Goal: Task Accomplishment & Management: Complete application form

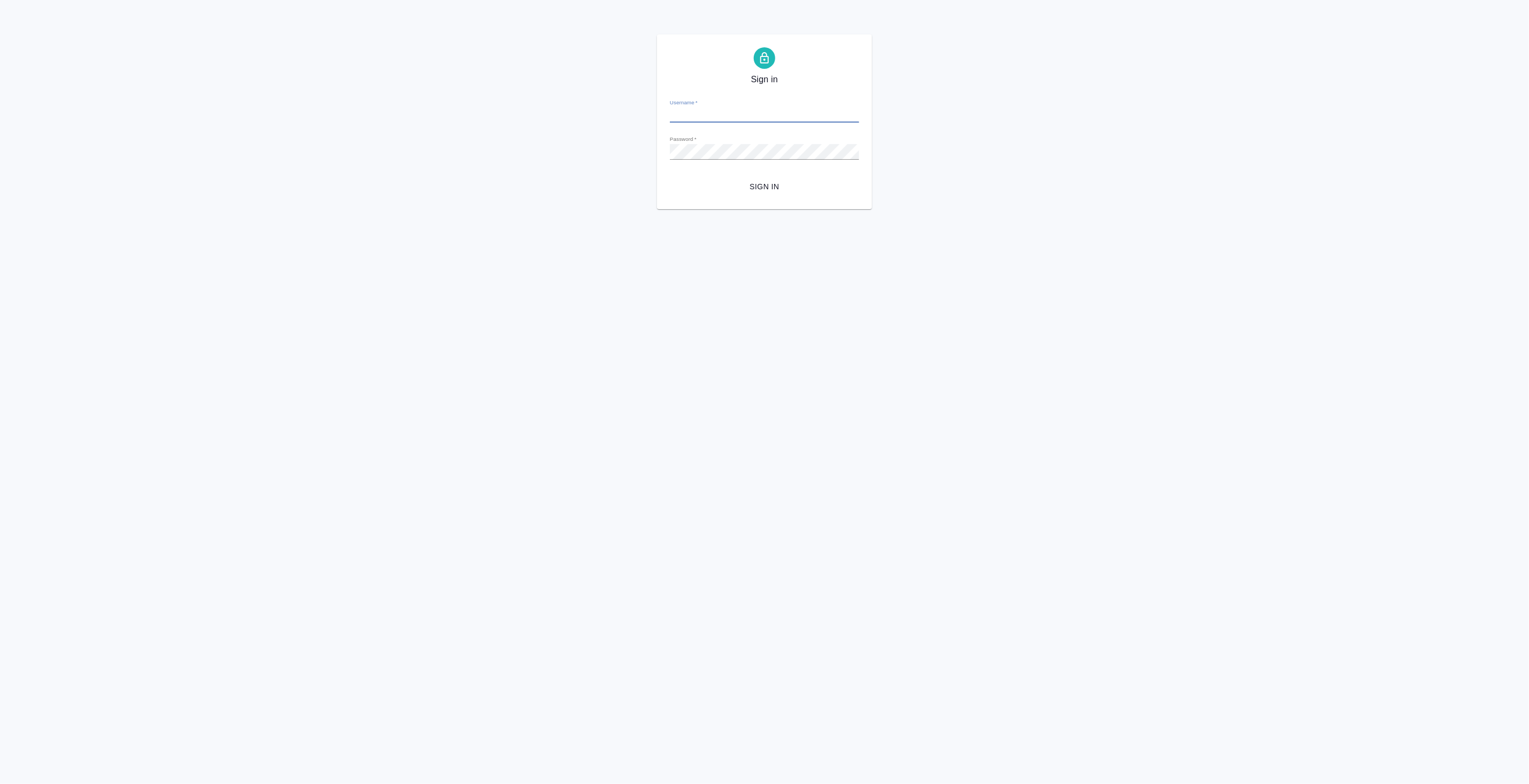
type input "[PERSON_NAME][EMAIL_ADDRESS][DOMAIN_NAME]"
click at [769, 189] on span "Sign in" at bounding box center [764, 186] width 172 height 14
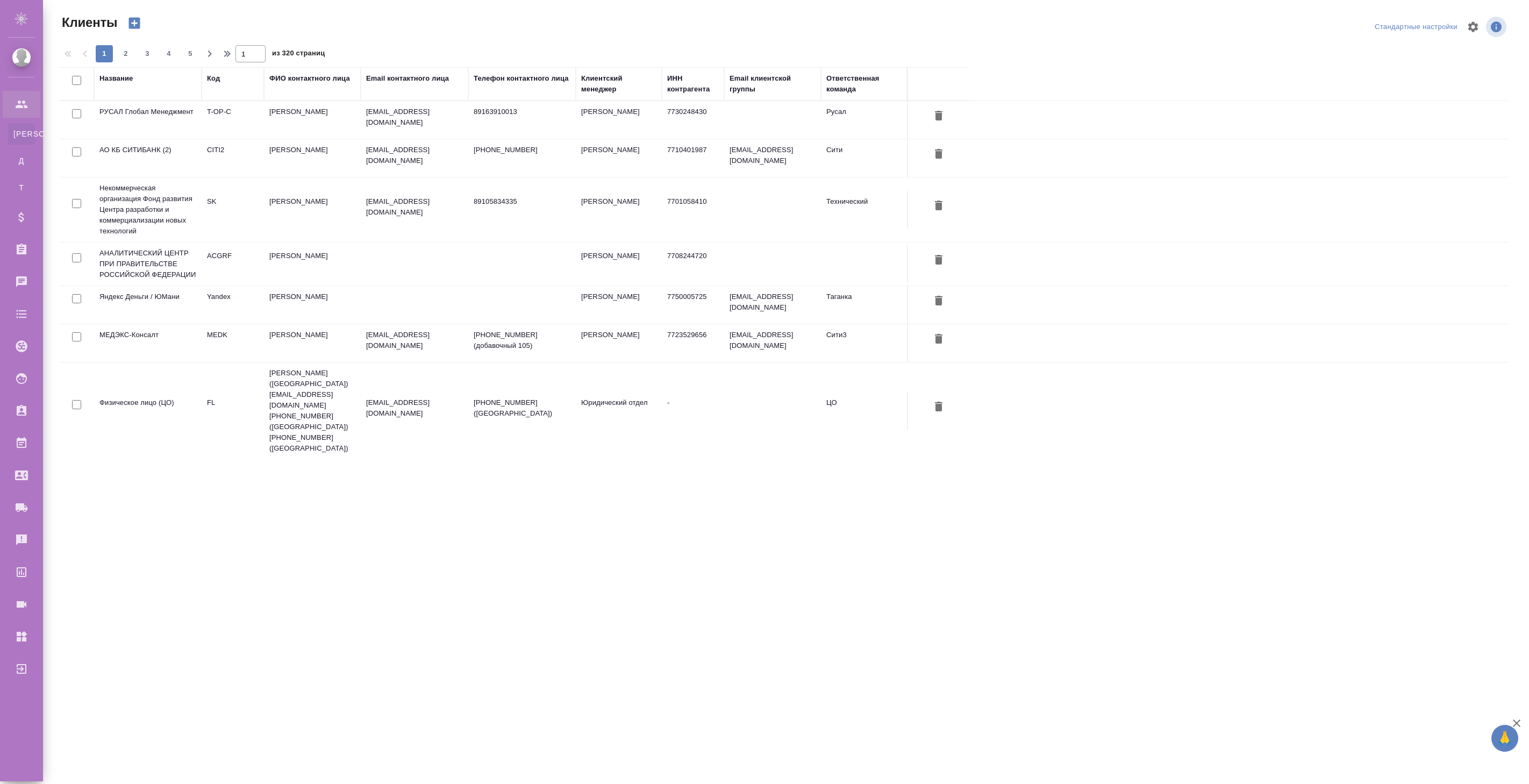
select select "RU"
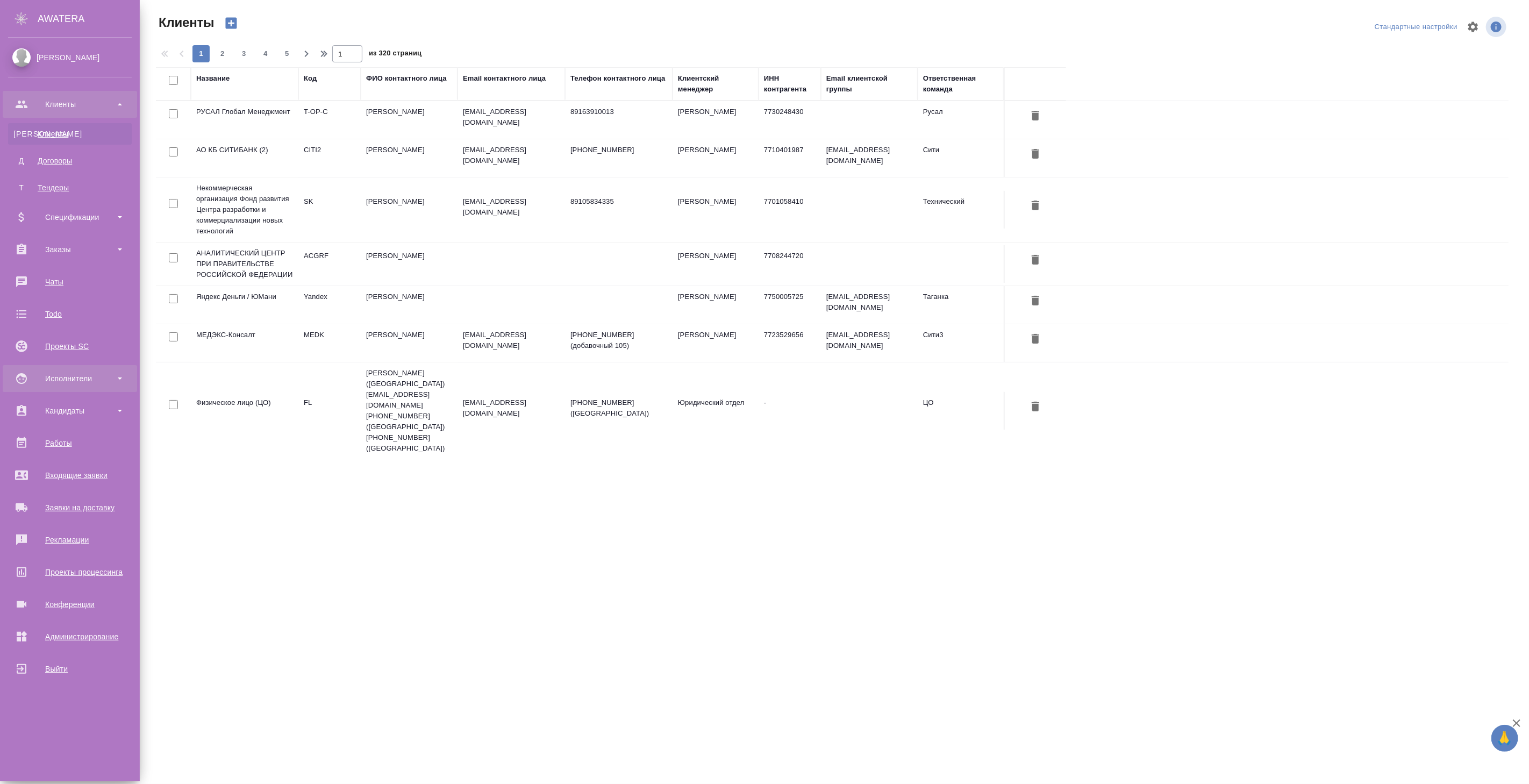
click at [87, 383] on div "Исполнители" at bounding box center [70, 378] width 123 height 16
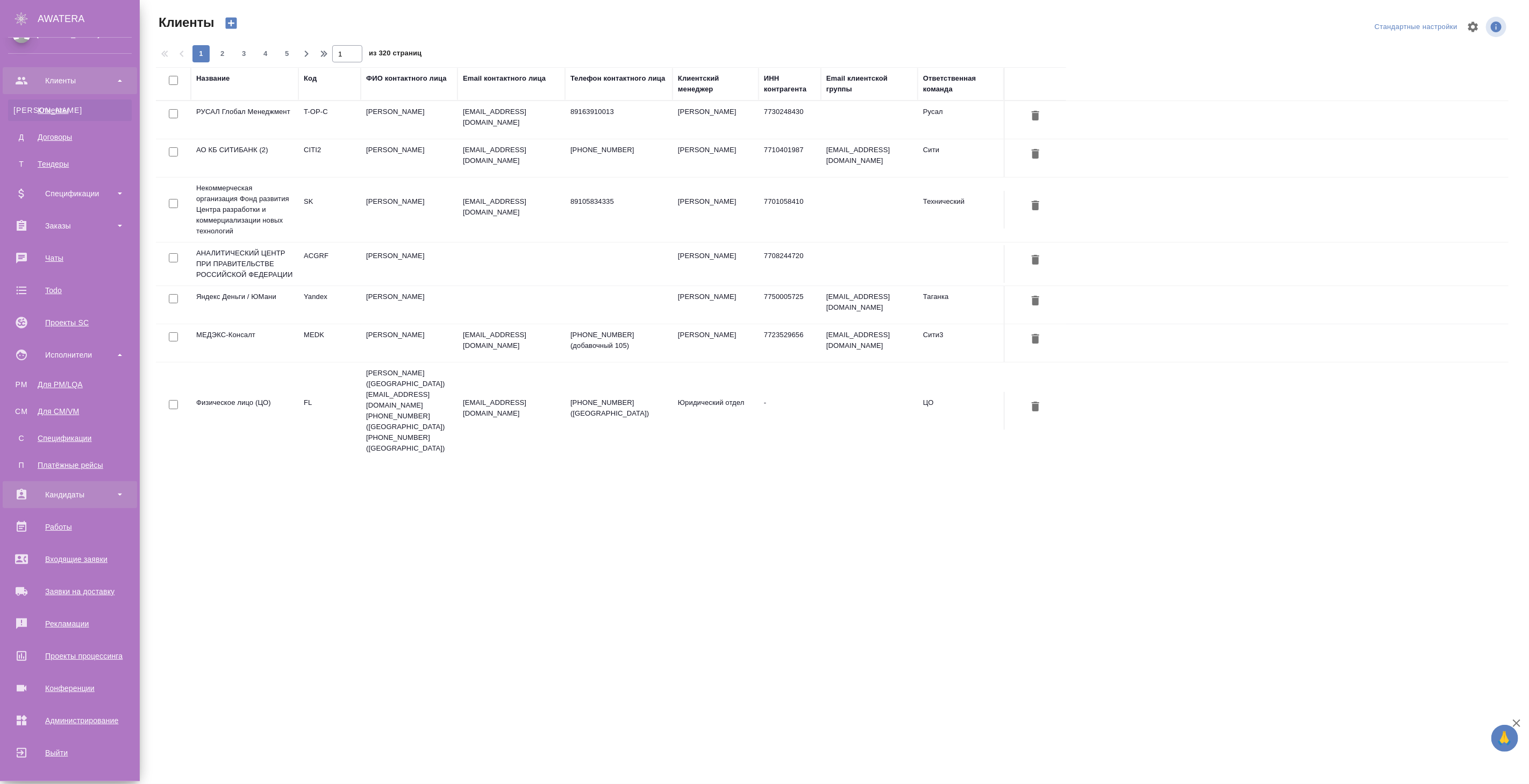
click at [72, 497] on div "Кандидаты" at bounding box center [70, 494] width 123 height 16
click at [71, 528] on div "Подбор исполнителей" at bounding box center [70, 524] width 113 height 11
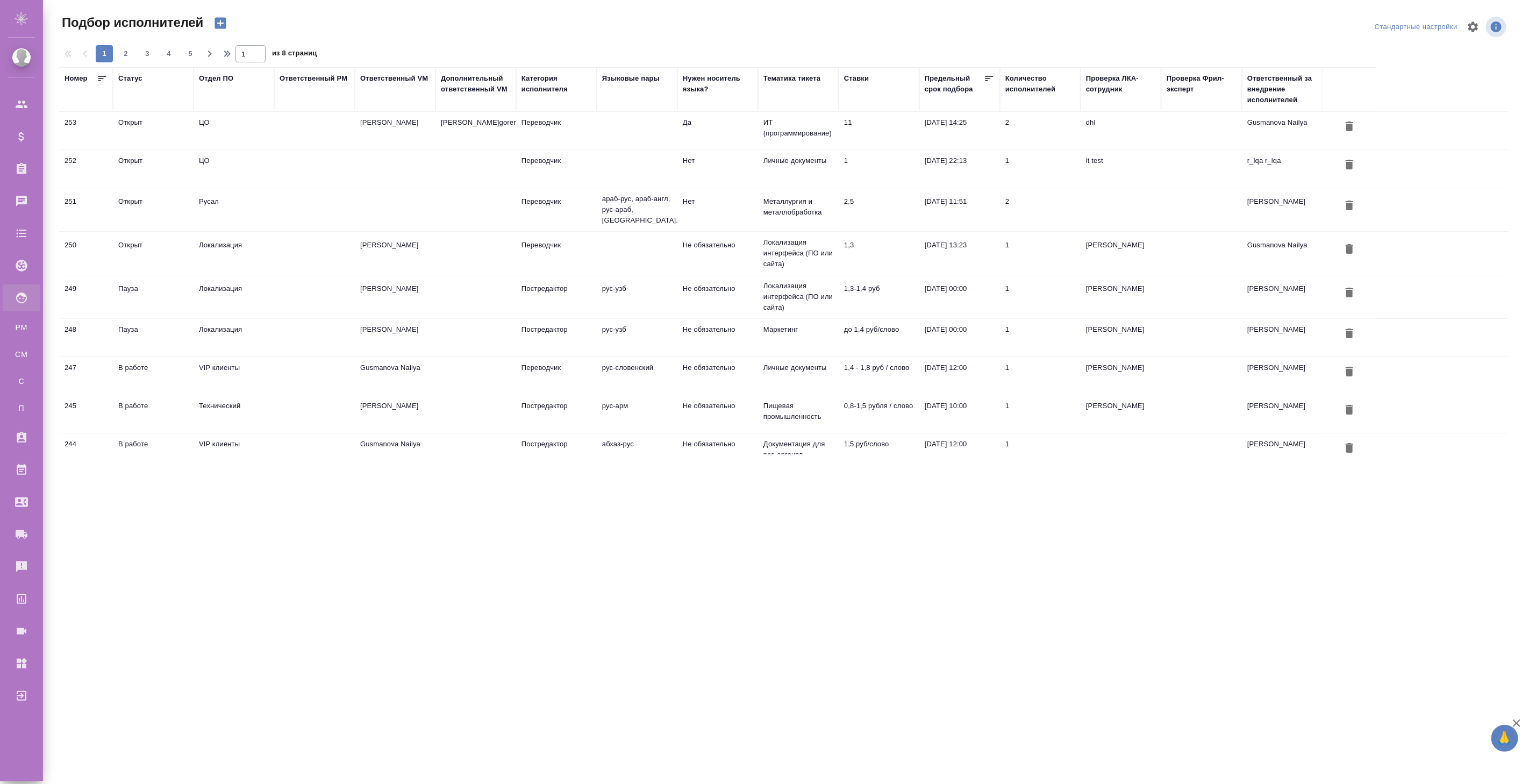
click at [233, 368] on td "VIP клиенты" at bounding box center [234, 375] width 81 height 37
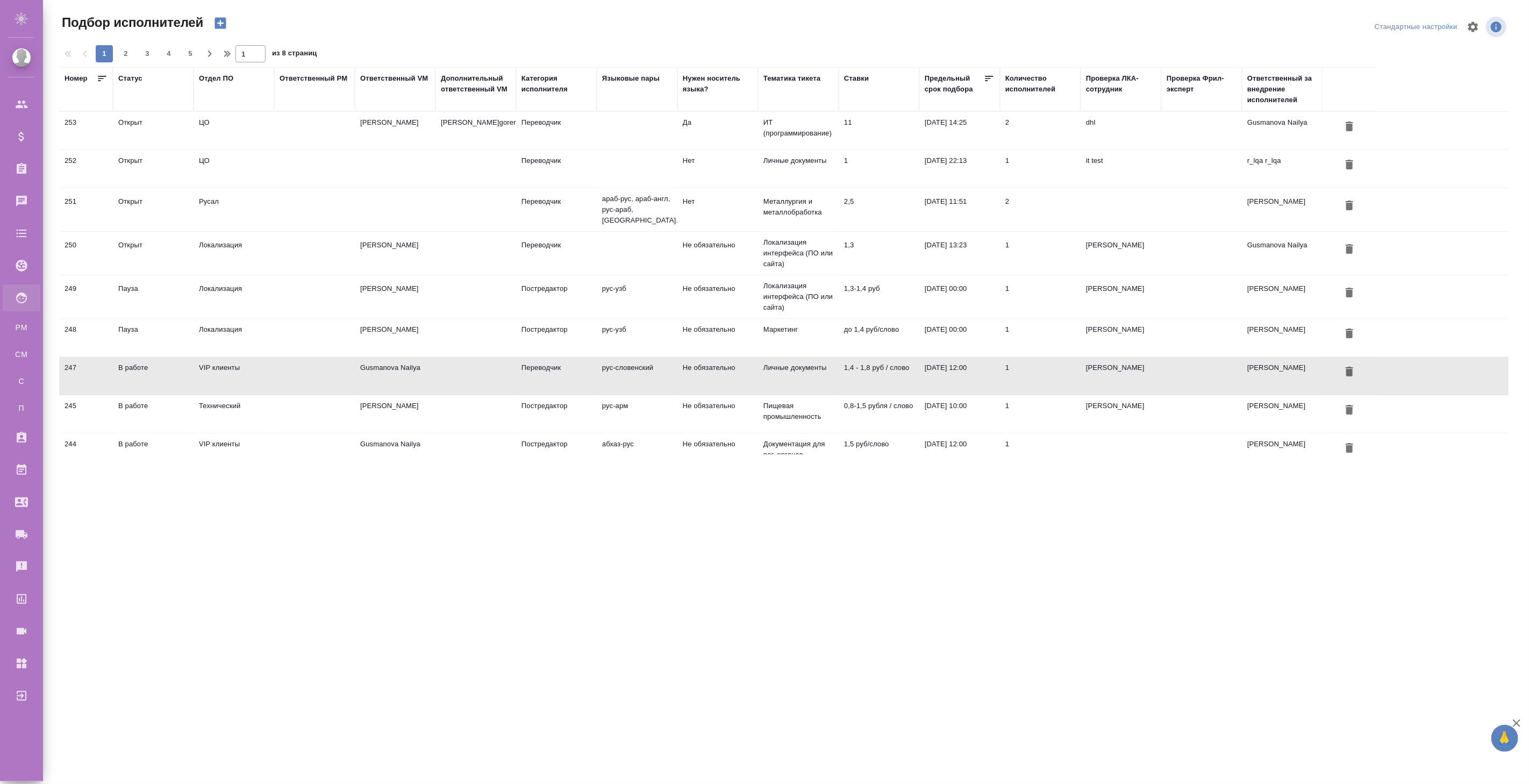
click at [233, 368] on td "VIP клиенты" at bounding box center [234, 375] width 81 height 37
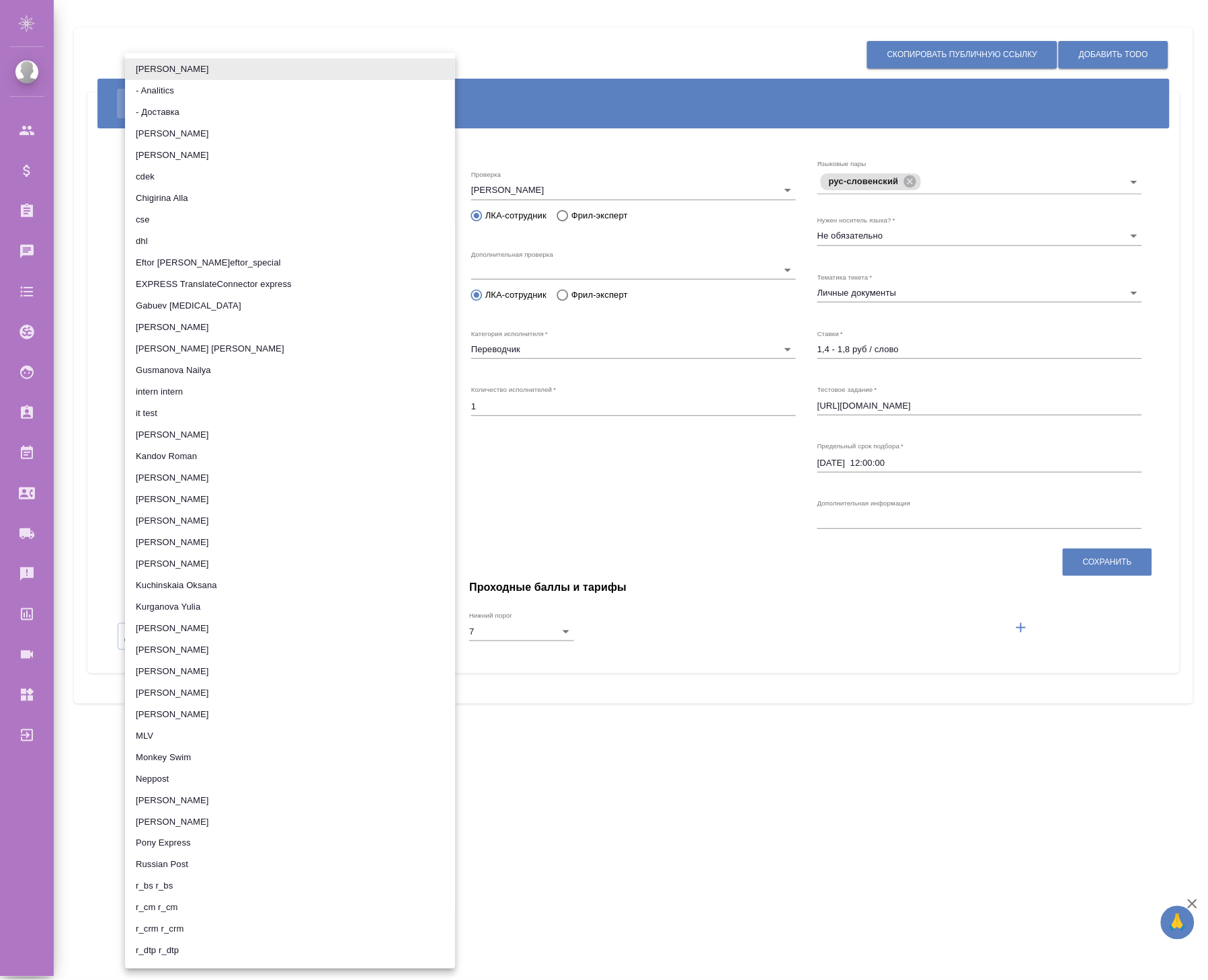
click at [167, 415] on li "it test" at bounding box center [289, 413] width 330 height 22
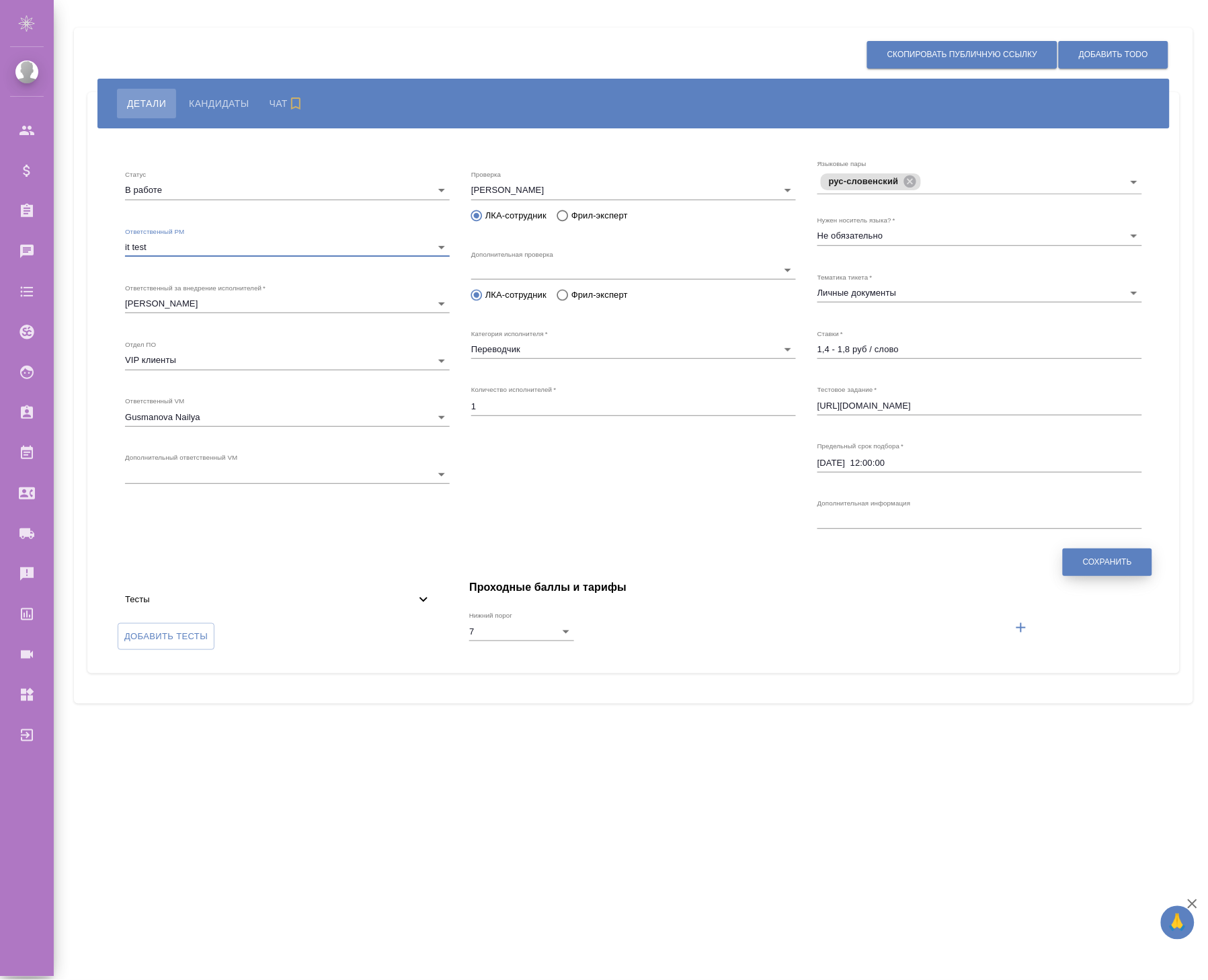
click at [1103, 565] on span "Сохранить" at bounding box center [1107, 562] width 49 height 11
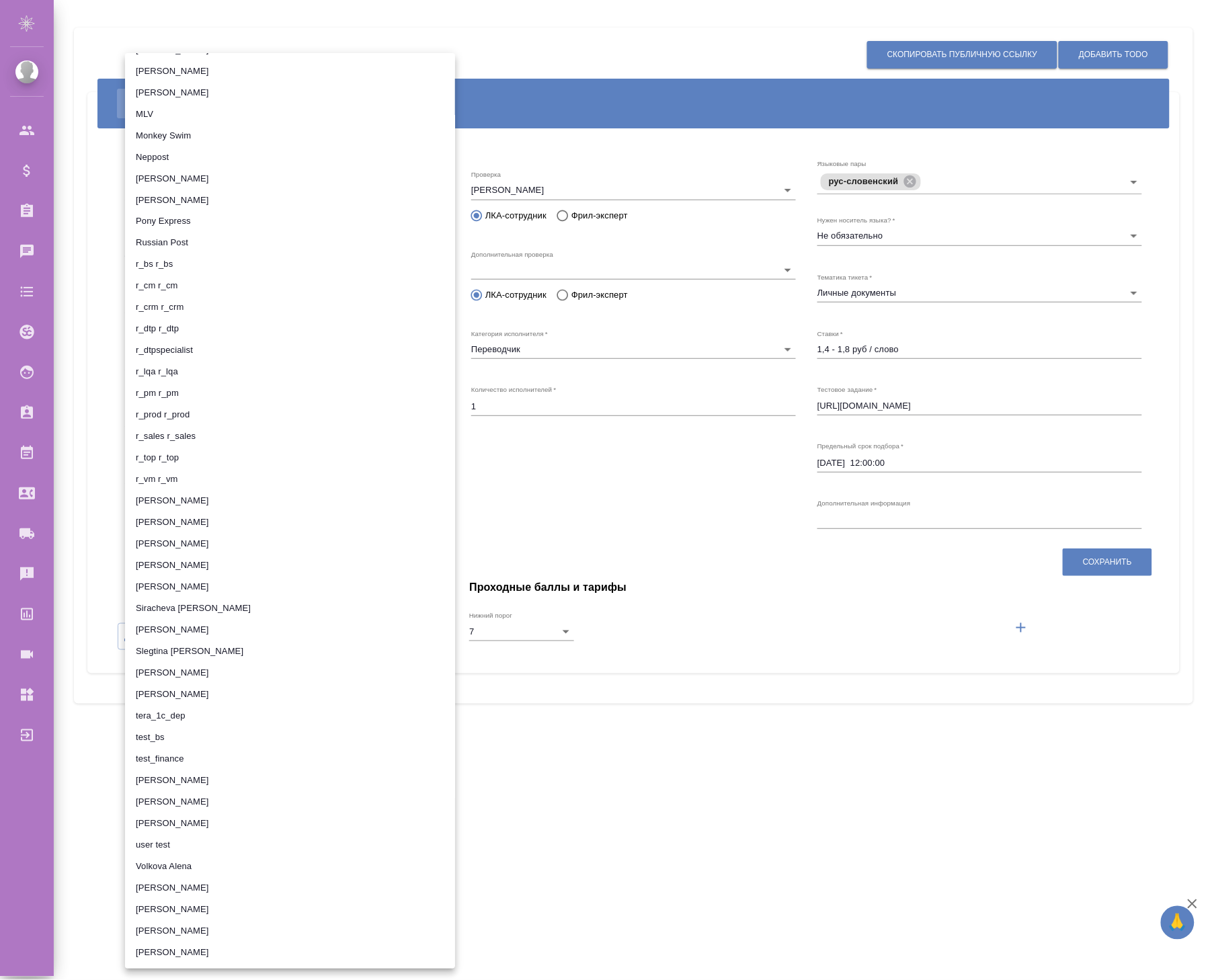
scroll to position [1045, 0]
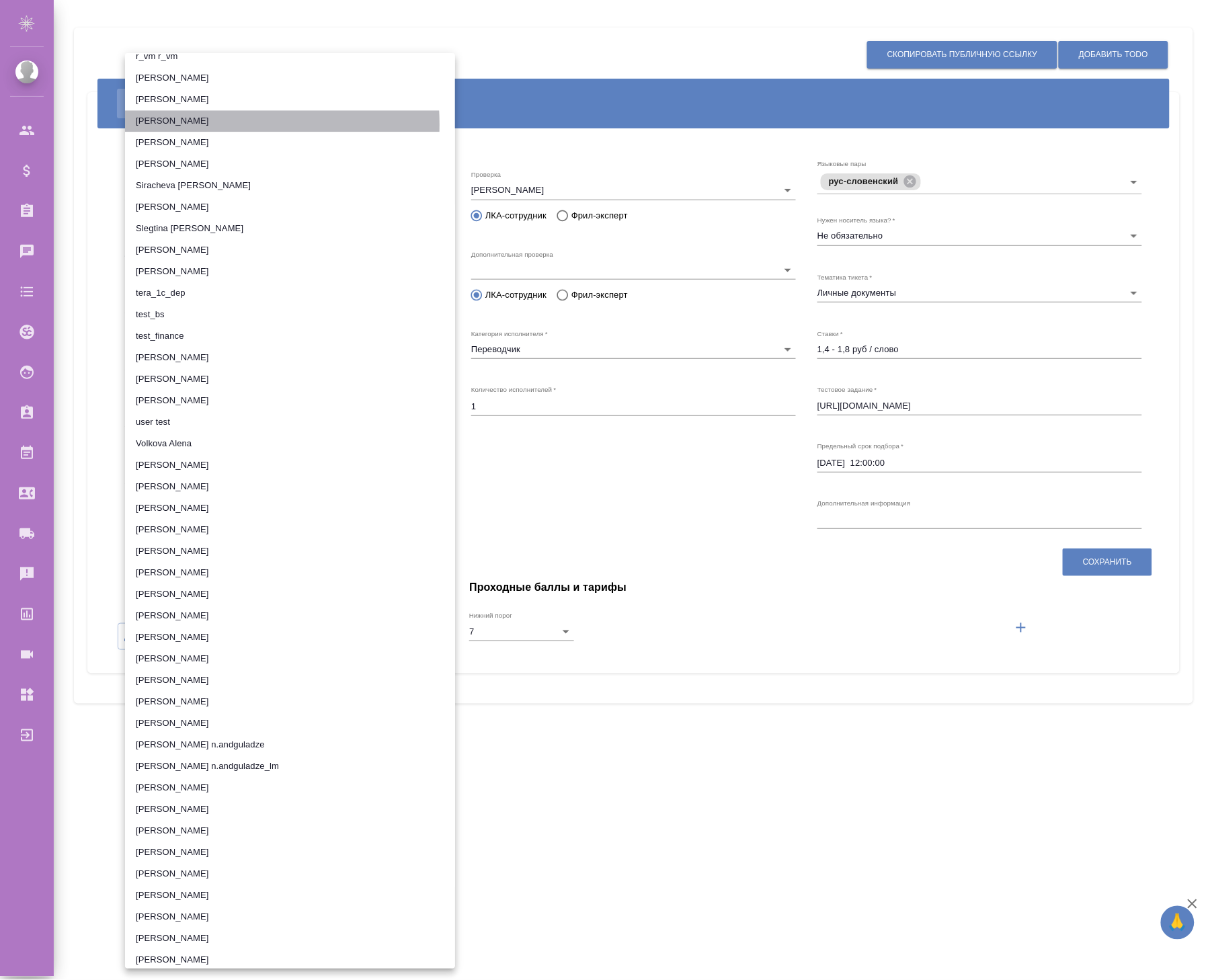
click at [175, 123] on li "[PERSON_NAME]" at bounding box center [289, 121] width 330 height 22
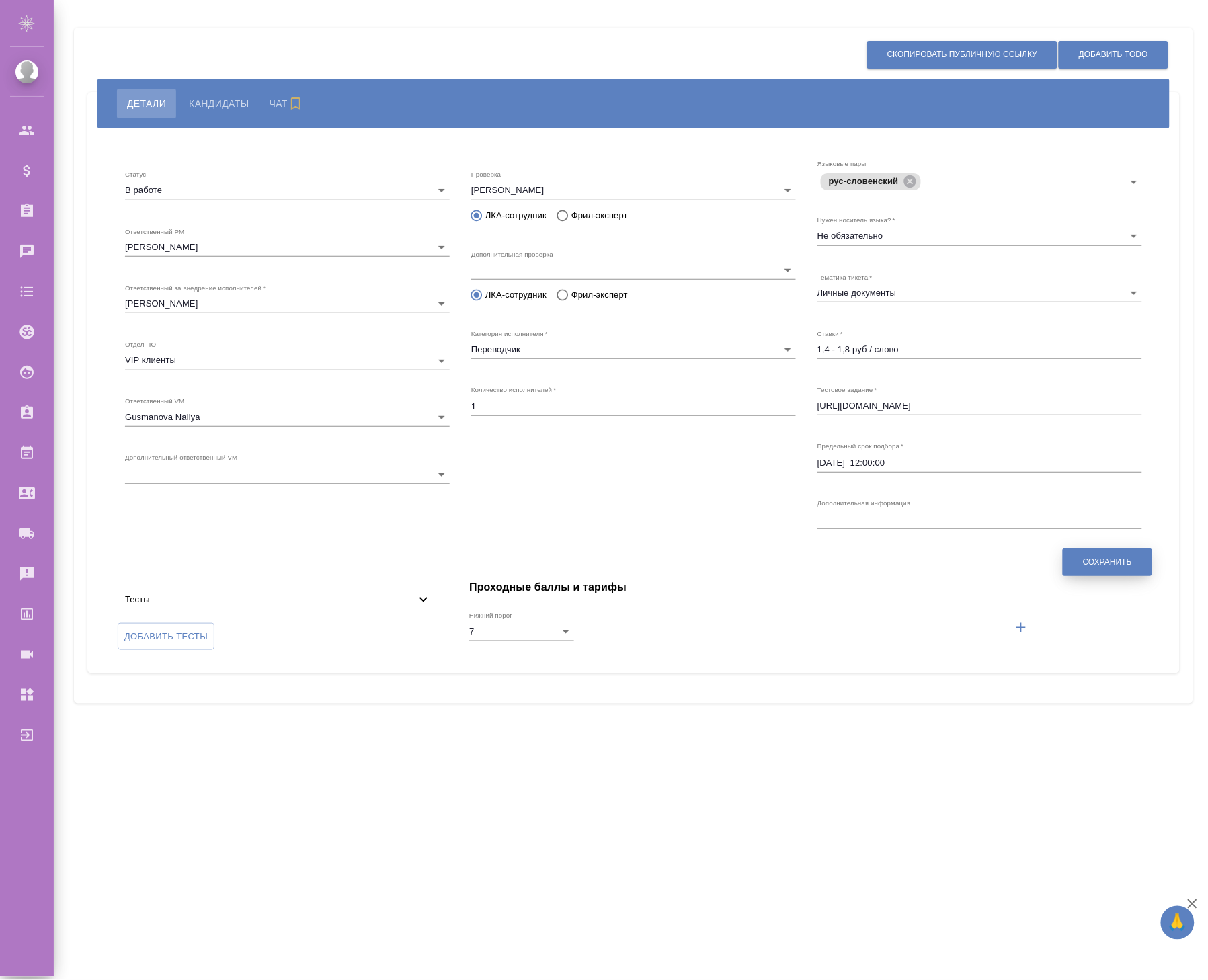
click at [1096, 567] on span "Сохранить" at bounding box center [1107, 562] width 49 height 11
type input "65bd076e8adfebe4deafbb04"
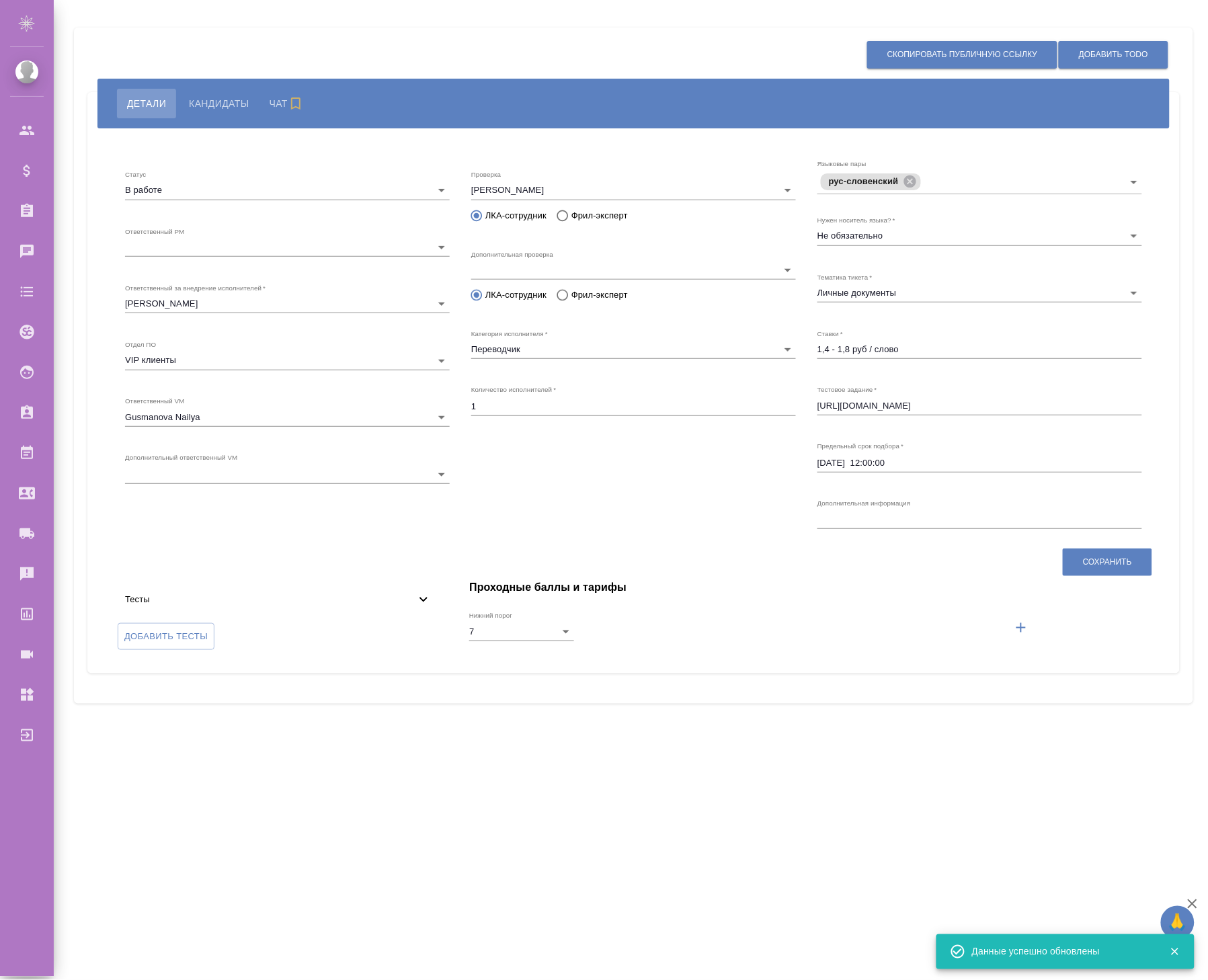
click at [225, 105] on span "Кандидаты" at bounding box center [219, 104] width 60 height 16
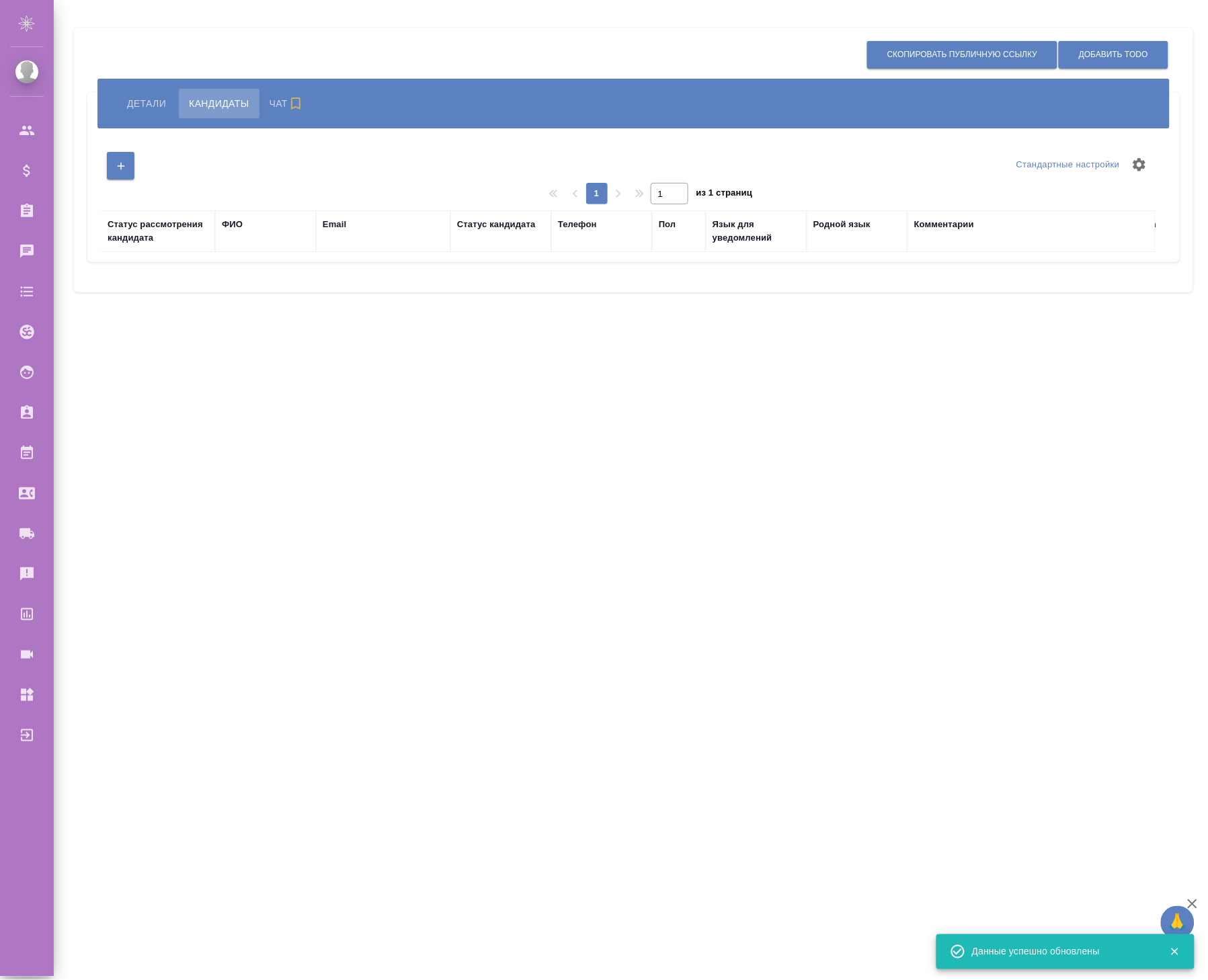
click at [141, 97] on span "Детали" at bounding box center [146, 104] width 39 height 16
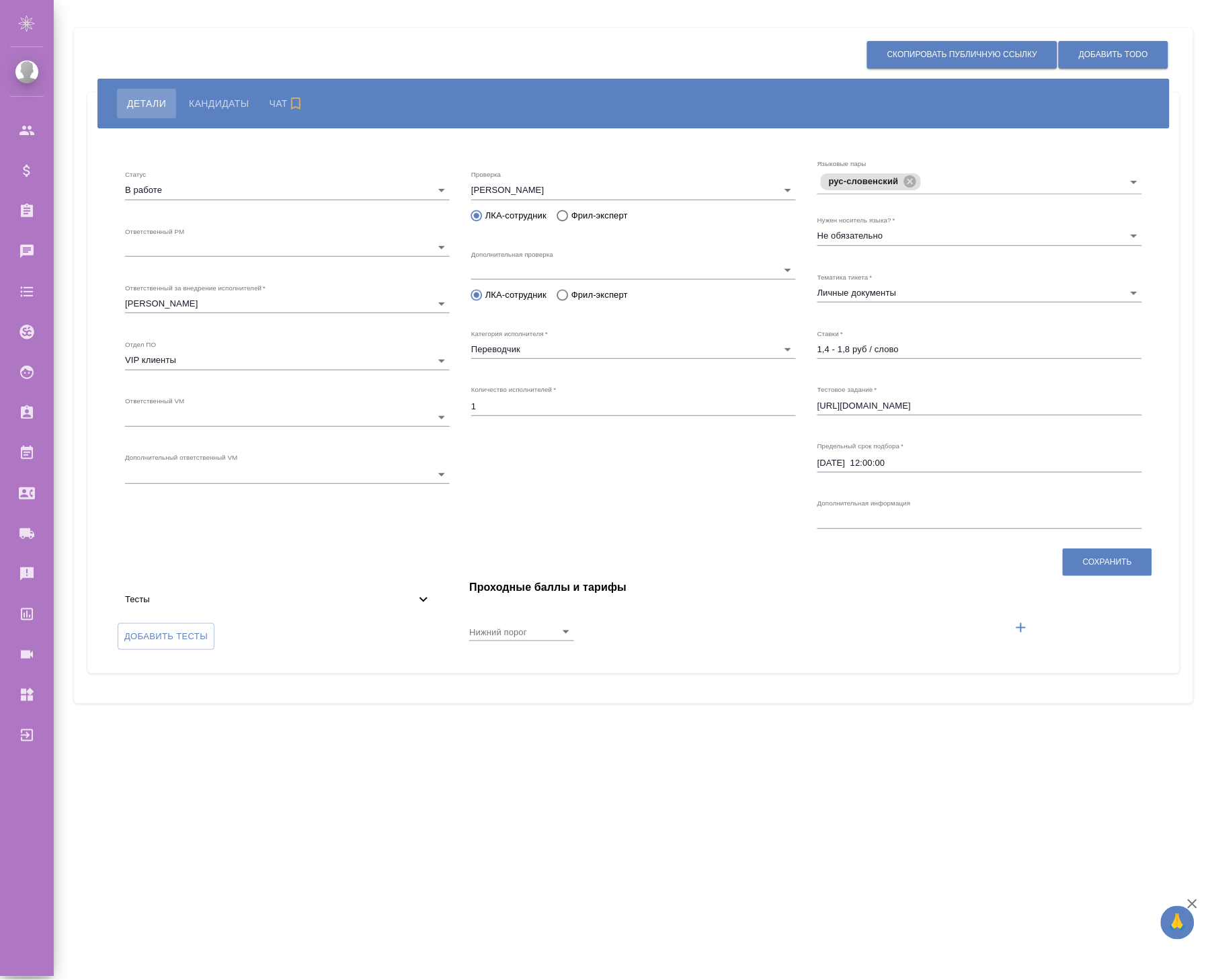
type input "7"
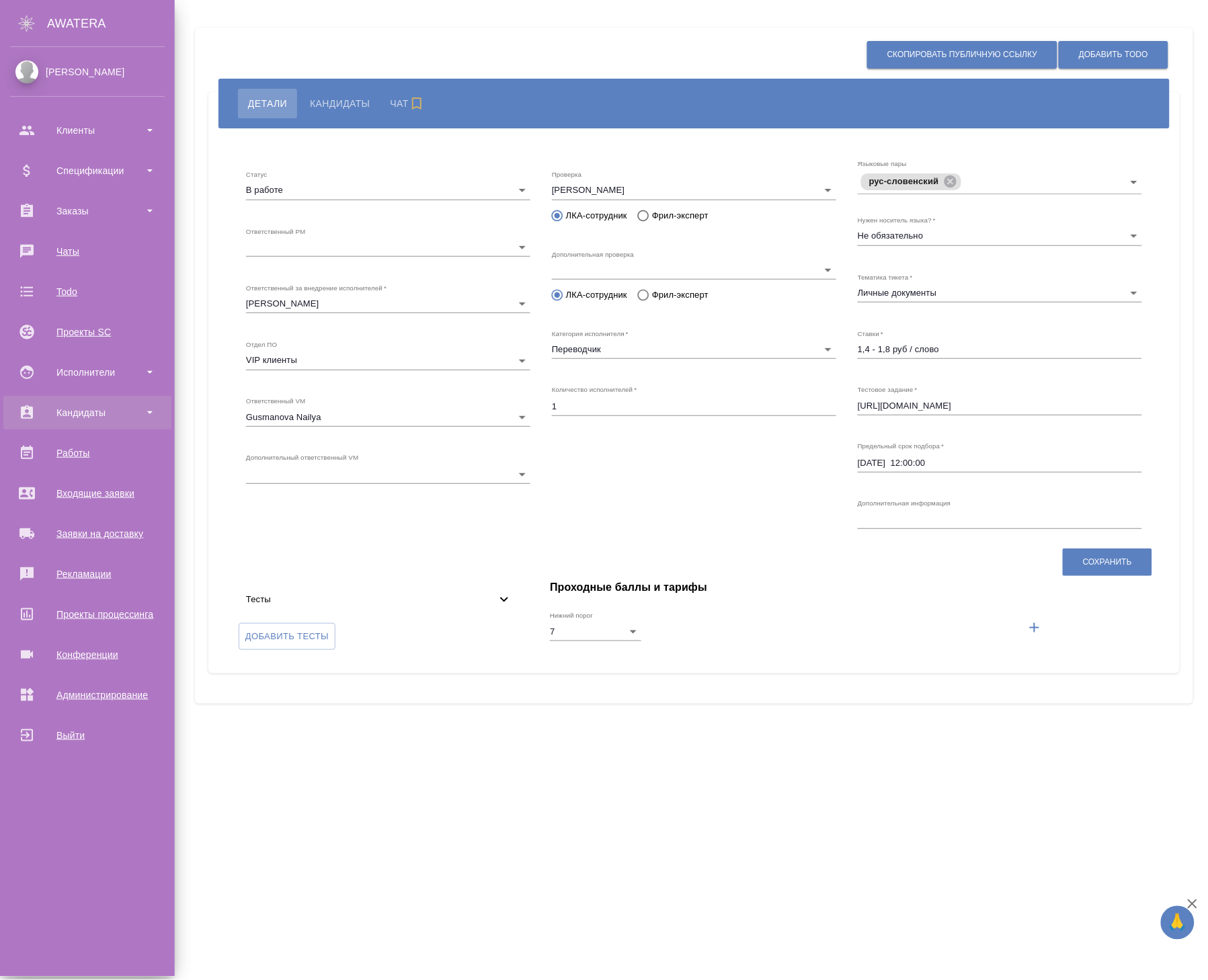
click at [82, 409] on div "Кандидаты" at bounding box center [88, 412] width 154 height 20
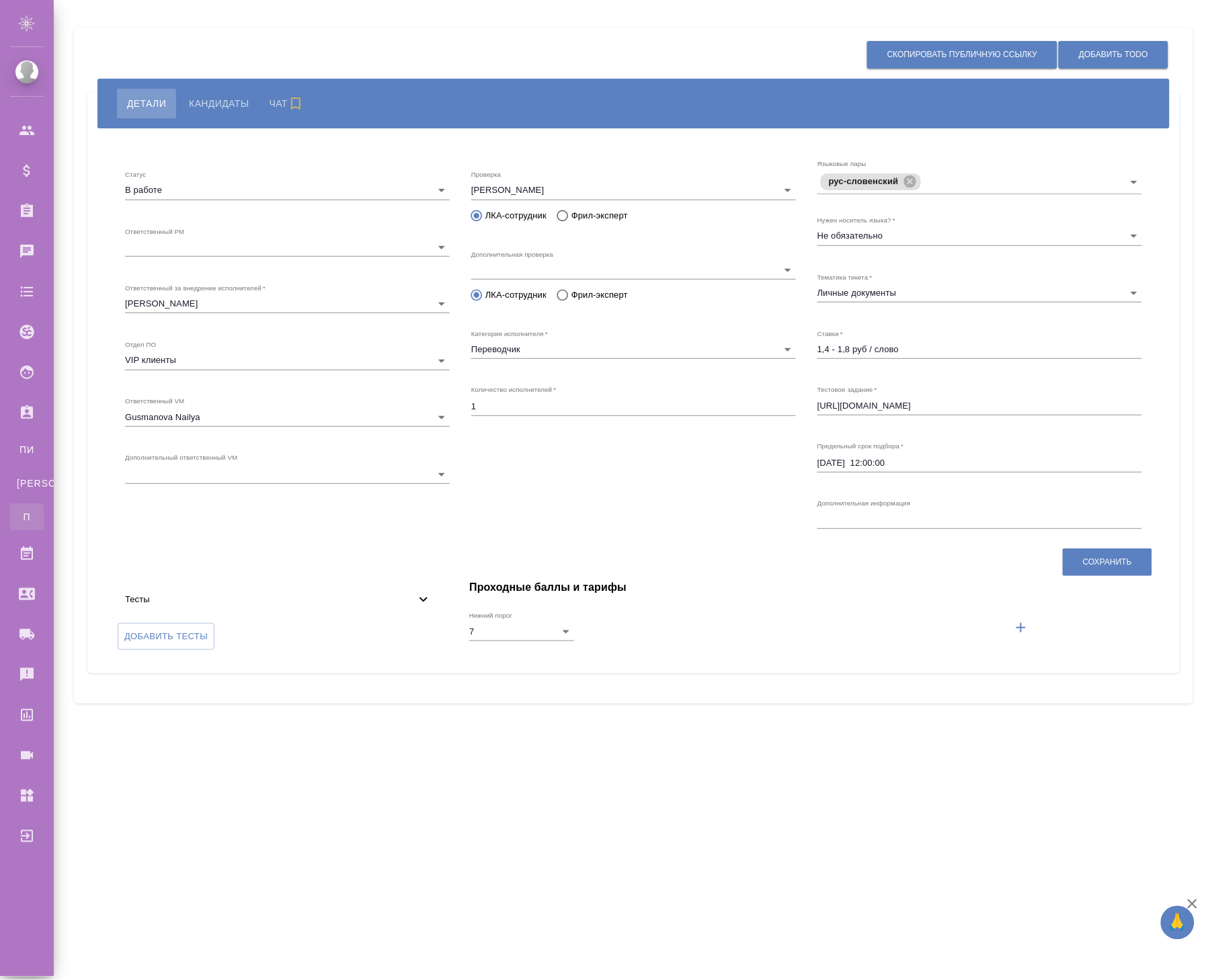
click at [20, 522] on div "Все подборы" at bounding box center [10, 516] width 20 height 13
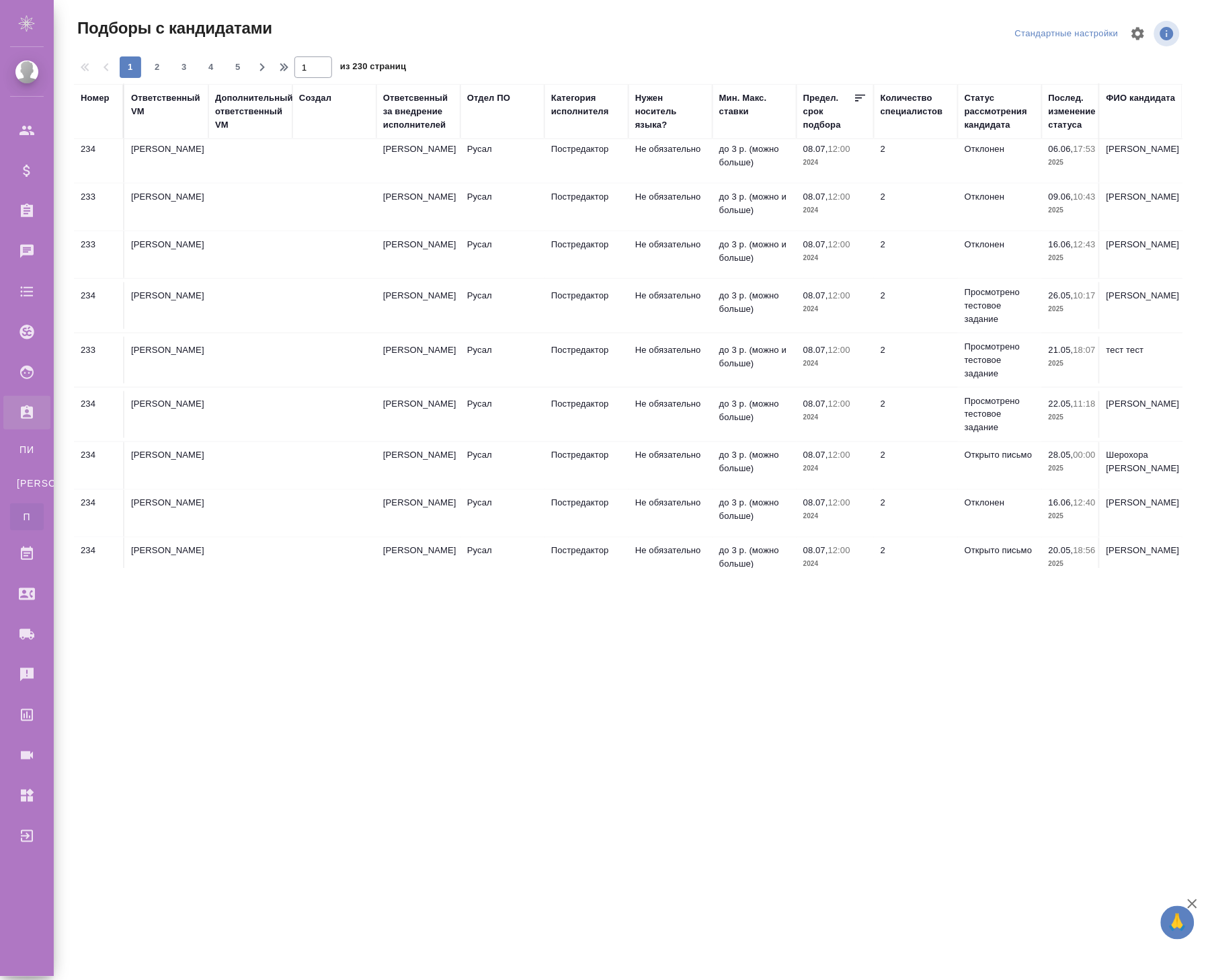
scroll to position [746, 0]
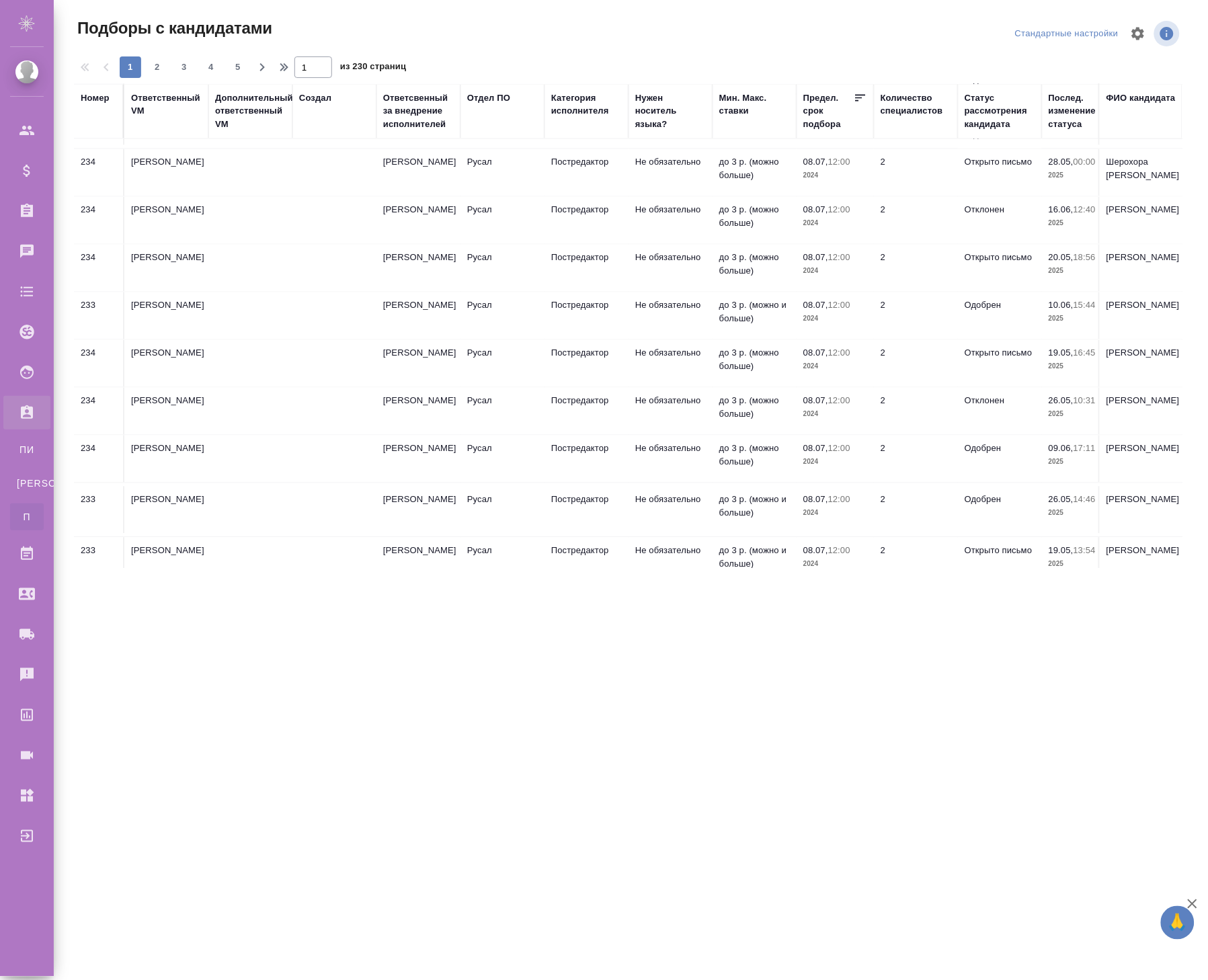
click at [534, 454] on td "Русал" at bounding box center [502, 458] width 84 height 47
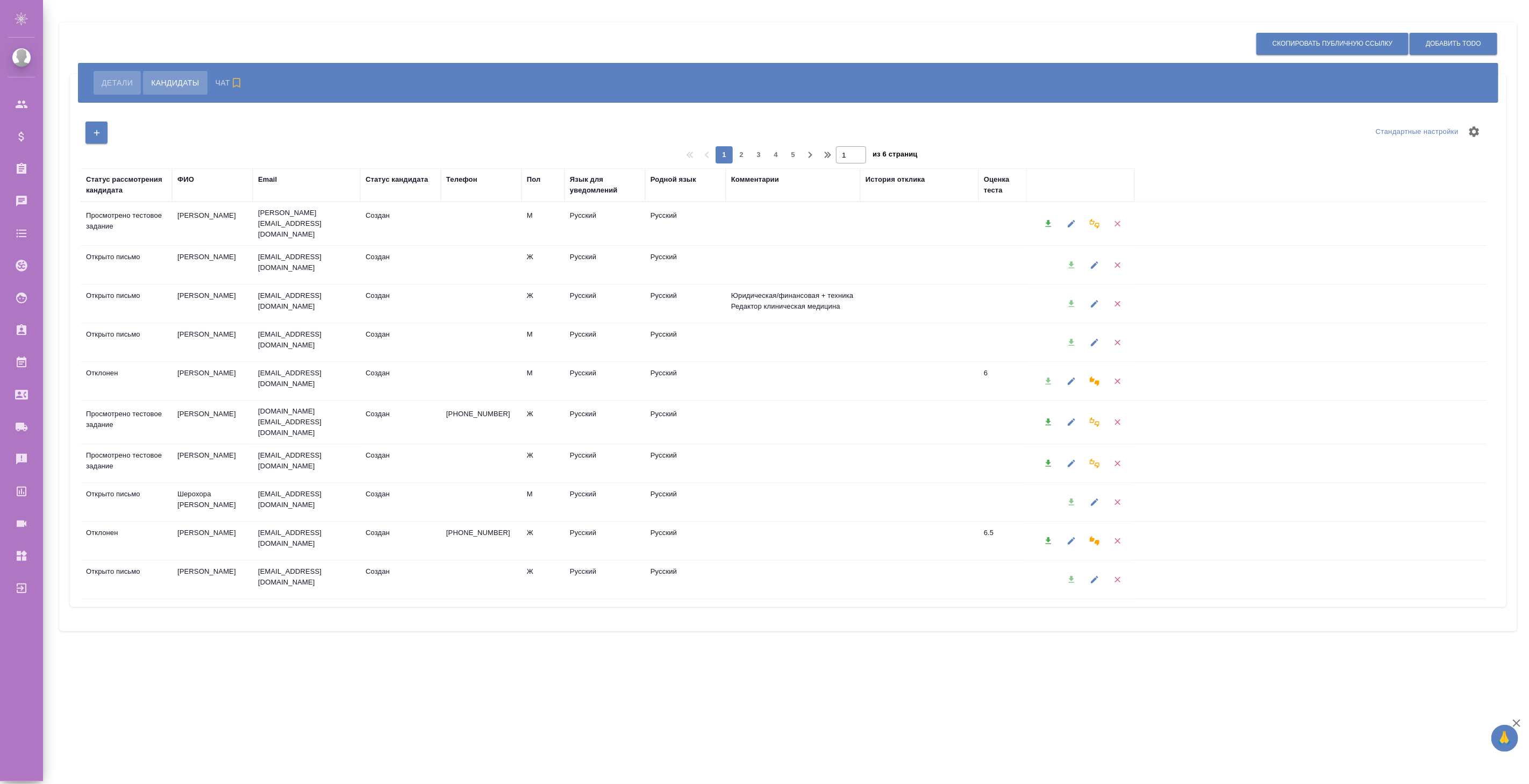
click at [116, 78] on span "Детали" at bounding box center [117, 83] width 31 height 13
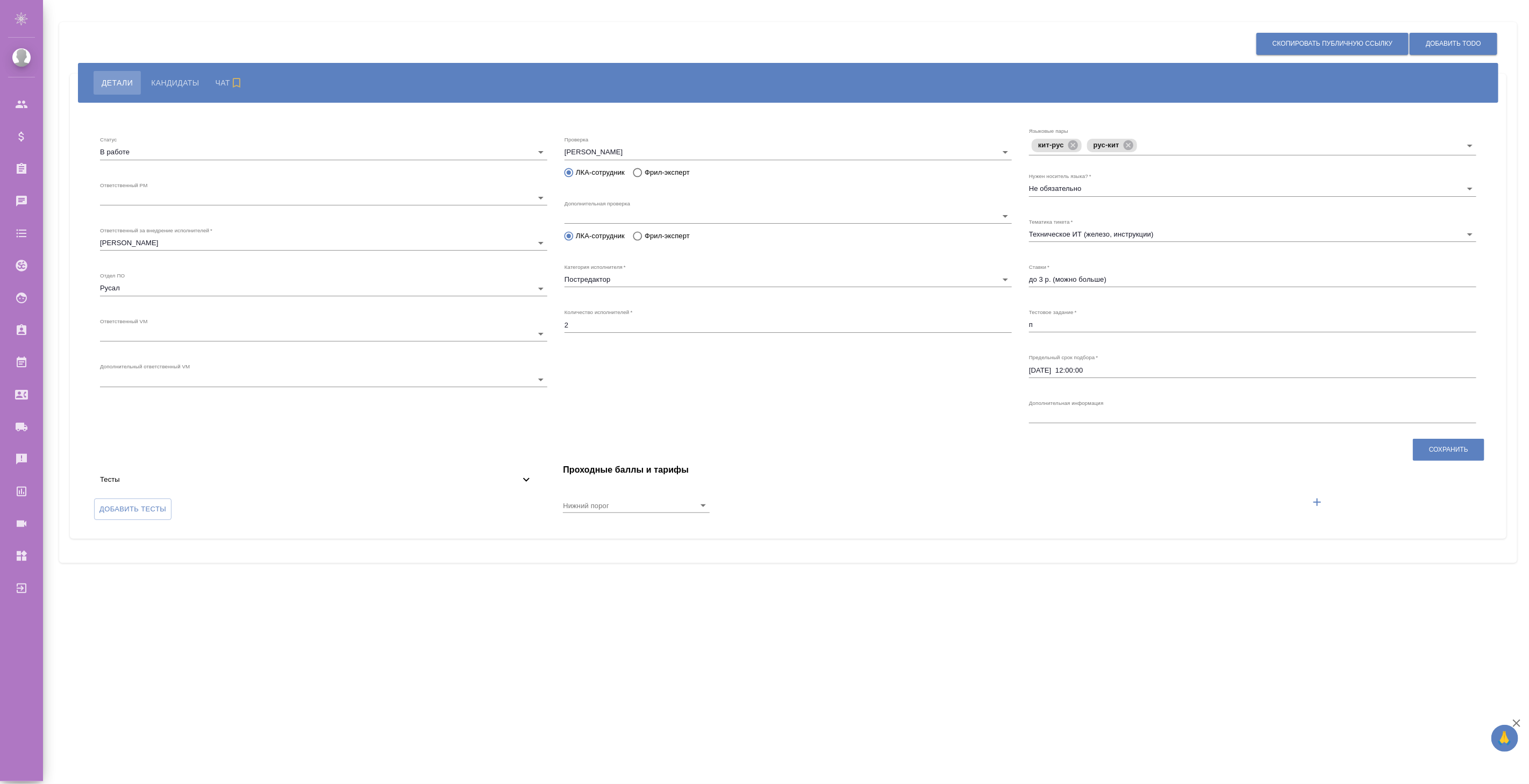
type input "7"
